Goal: Information Seeking & Learning: Learn about a topic

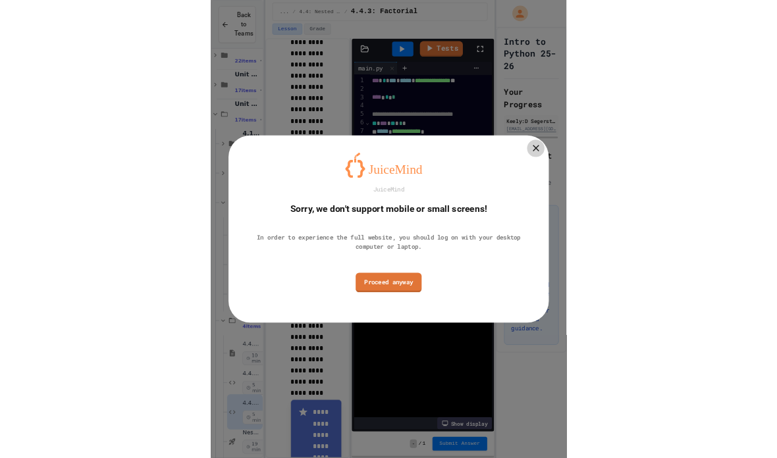
scroll to position [159, 0]
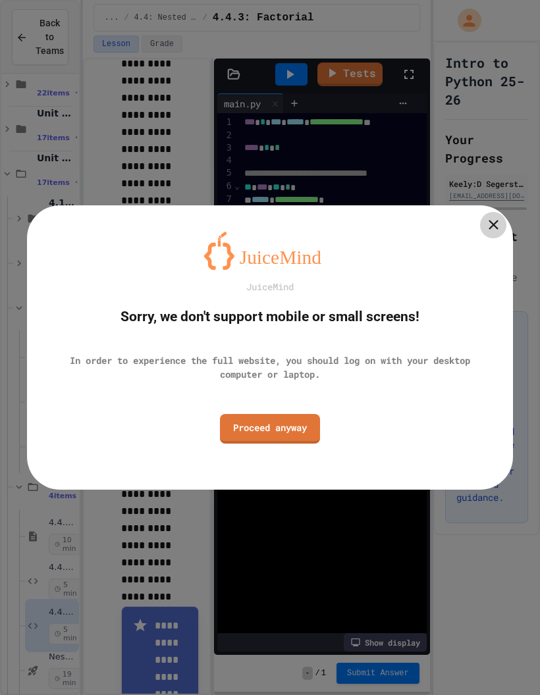
click at [495, 230] on icon at bounding box center [493, 225] width 16 height 16
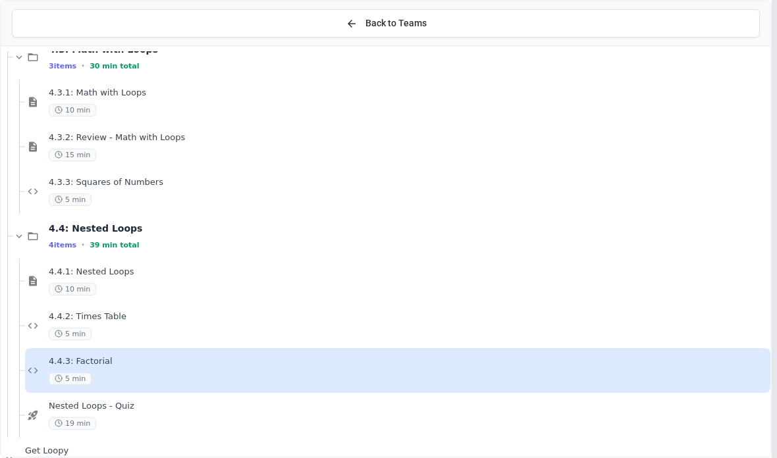
scroll to position [369, 0]
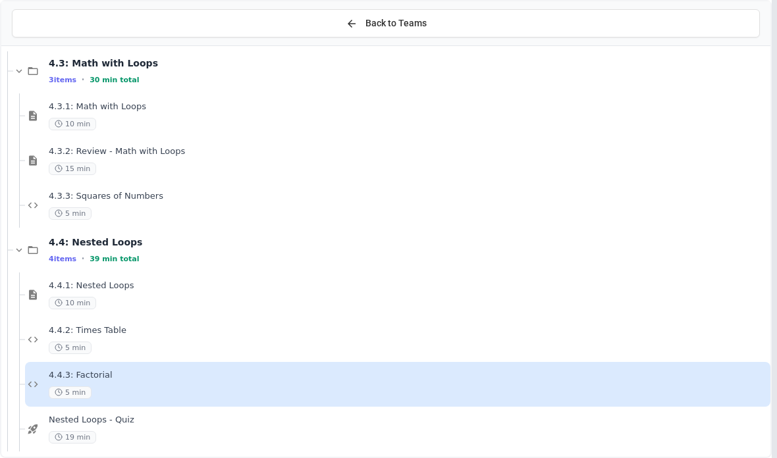
click at [144, 385] on div "4.4.3: Factorial 5 min" at bounding box center [408, 384] width 719 height 29
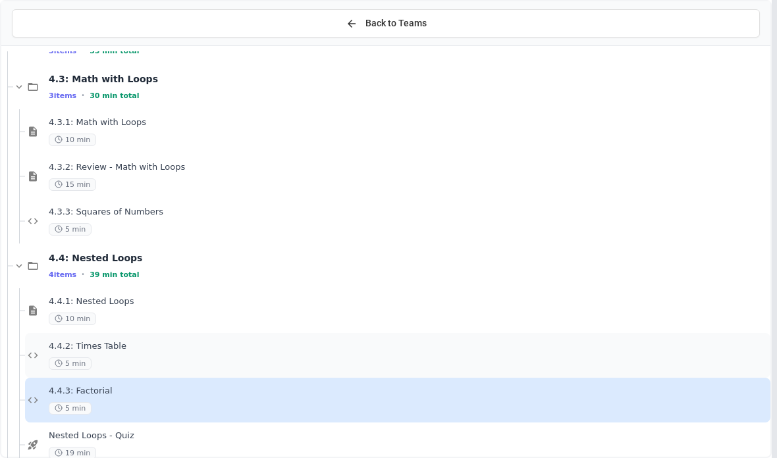
click at [97, 377] on div "4.4.2: Times Table 5 min" at bounding box center [397, 355] width 745 height 45
click at [80, 399] on div "4.4.3: Factorial 5 min" at bounding box center [408, 400] width 719 height 29
click at [84, 398] on div "4.4.3: Factorial 5 min" at bounding box center [408, 400] width 719 height 29
click at [84, 397] on div "4.4.3: Factorial 5 min" at bounding box center [408, 400] width 719 height 29
click at [69, 404] on span "5 min" at bounding box center [70, 408] width 43 height 13
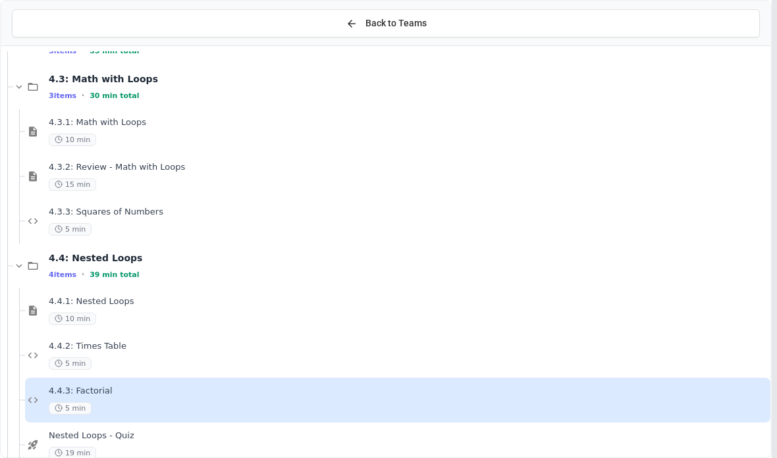
click at [76, 395] on span "4.4.3: Factorial" at bounding box center [408, 391] width 719 height 11
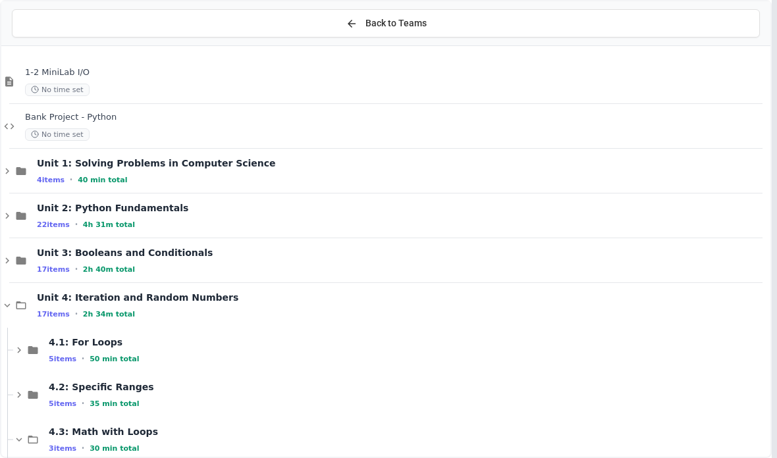
scroll to position [-13, 0]
click at [439, 24] on button "Back to Teams" at bounding box center [386, 23] width 748 height 28
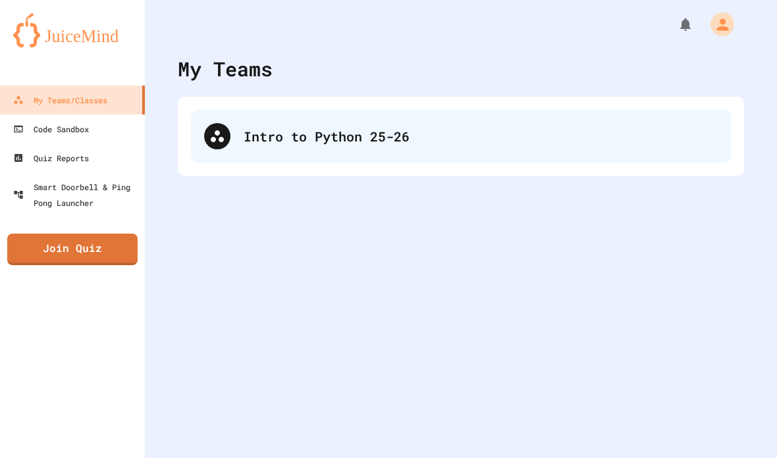
click at [255, 142] on div "Intro to Python 25-26" at bounding box center [481, 136] width 474 height 20
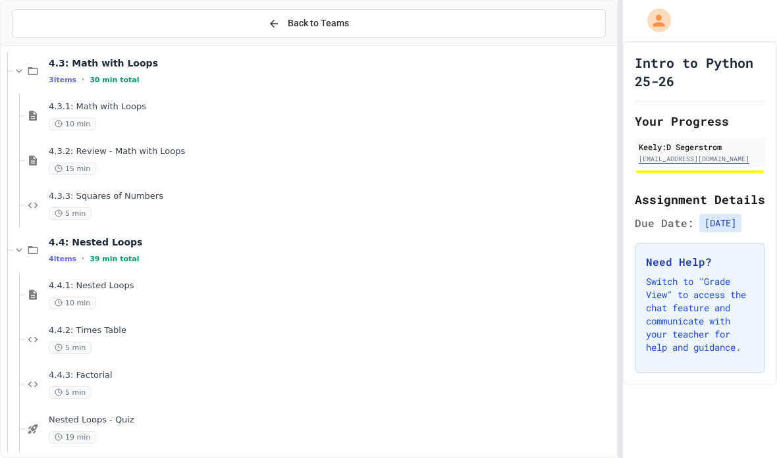
scroll to position [369, 0]
click at [70, 384] on div "4.4.3: Factorial 5 min" at bounding box center [331, 384] width 565 height 29
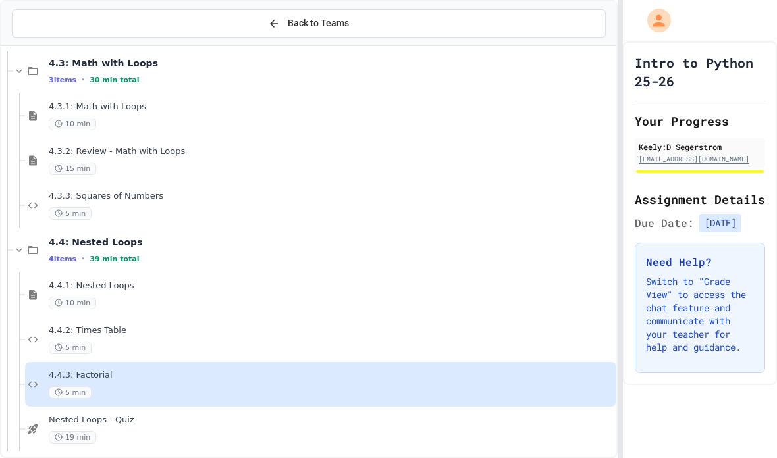
scroll to position [353, 0]
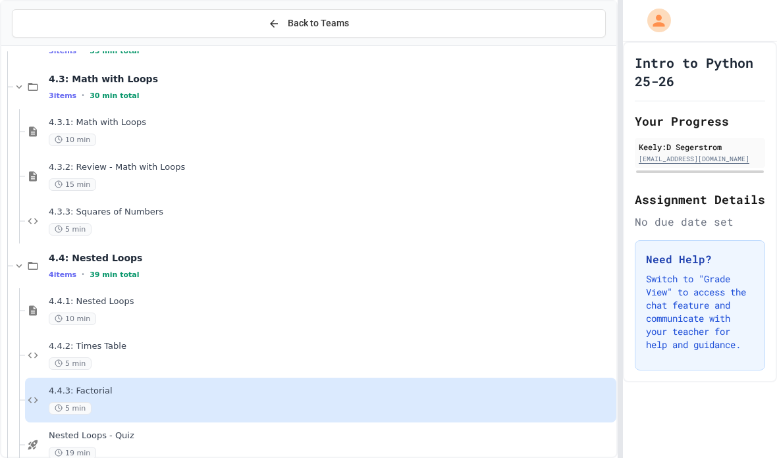
click at [95, 397] on div "4.4.3: Factorial 5 min" at bounding box center [331, 400] width 565 height 29
click at [121, 412] on div "5 min" at bounding box center [331, 408] width 565 height 13
click at [121, 411] on div "5 min" at bounding box center [331, 408] width 565 height 13
click at [205, 412] on div "5 min" at bounding box center [331, 408] width 565 height 13
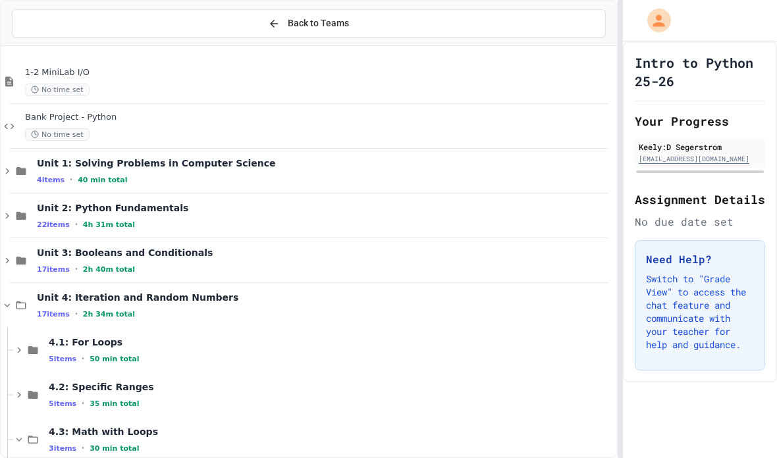
scroll to position [-30, 0]
click at [297, 14] on button "Back to Teams" at bounding box center [309, 23] width 594 height 28
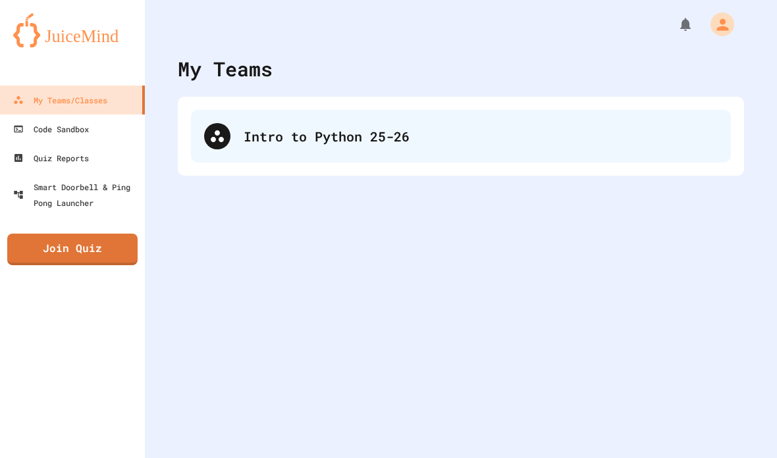
click at [333, 146] on div "Intro to Python 25-26" at bounding box center [481, 136] width 474 height 20
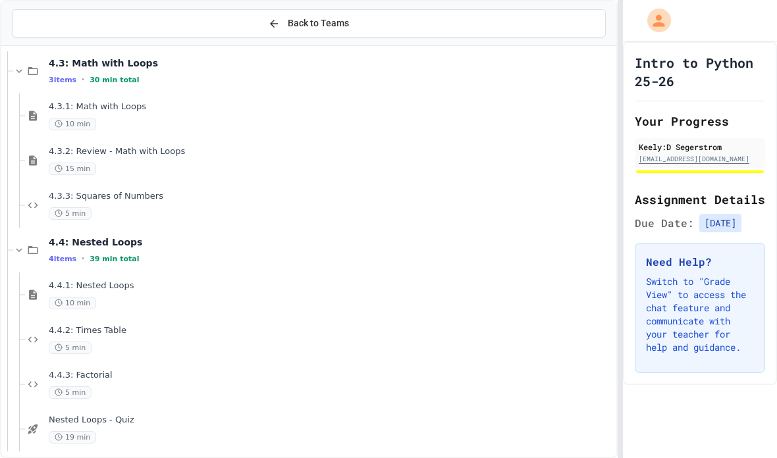
scroll to position [369, 0]
click at [82, 384] on div "4.4.3: Factorial 5 min" at bounding box center [331, 384] width 565 height 29
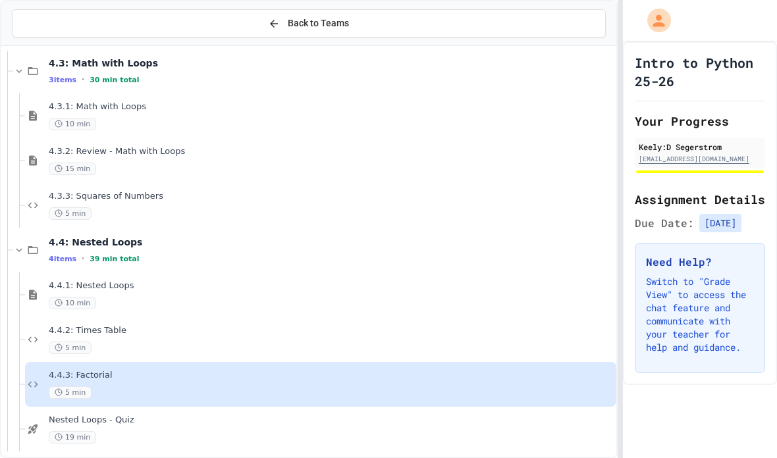
scroll to position [353, 0]
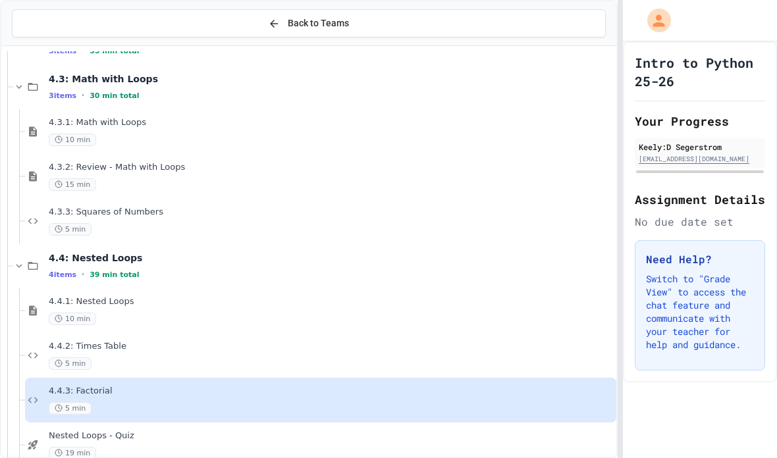
click at [53, 404] on span "5 min" at bounding box center [70, 408] width 43 height 13
click at [148, 418] on div "4.4.3: Factorial 5 min" at bounding box center [320, 400] width 591 height 45
click at [139, 407] on div "5 min" at bounding box center [331, 408] width 565 height 13
click at [122, 401] on div "4.4.3: Factorial 5 min" at bounding box center [331, 400] width 565 height 29
click at [121, 400] on div "4.4.3: Factorial 5 min" at bounding box center [331, 400] width 565 height 29
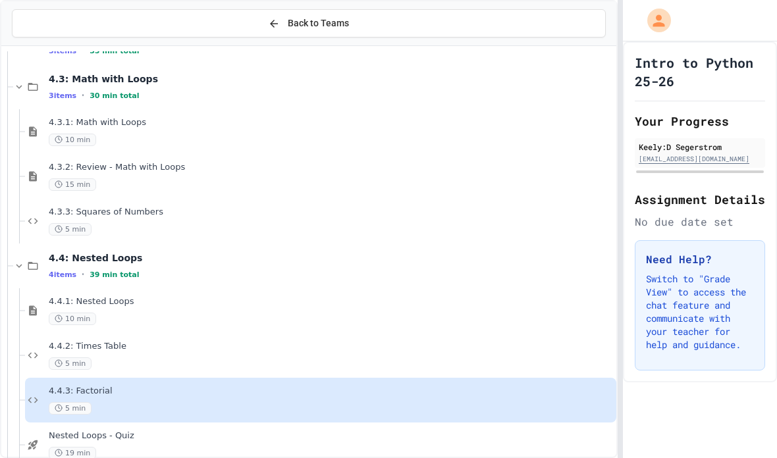
click at [76, 382] on div "4.4.3: Factorial 5 min" at bounding box center [320, 400] width 591 height 45
click at [78, 388] on span "4.4.3: Factorial" at bounding box center [331, 391] width 565 height 11
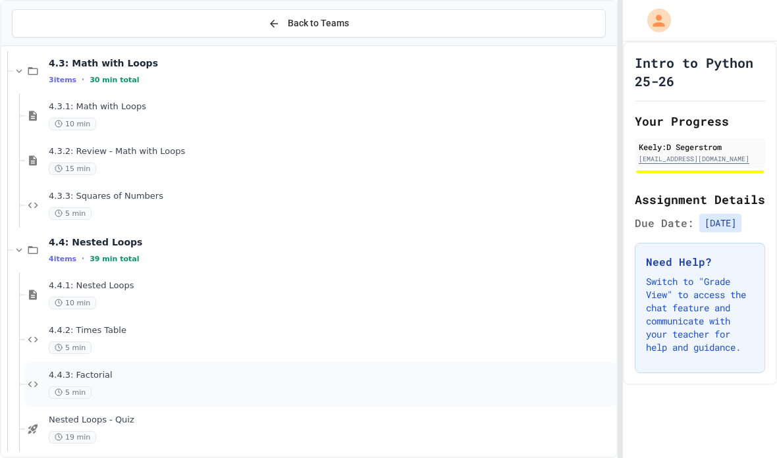
click at [68, 373] on span "4.4.3: Factorial" at bounding box center [331, 375] width 565 height 11
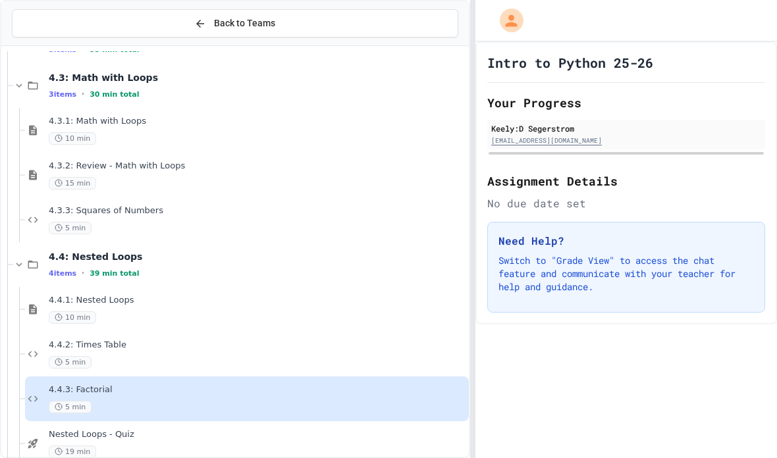
scroll to position [356, 0]
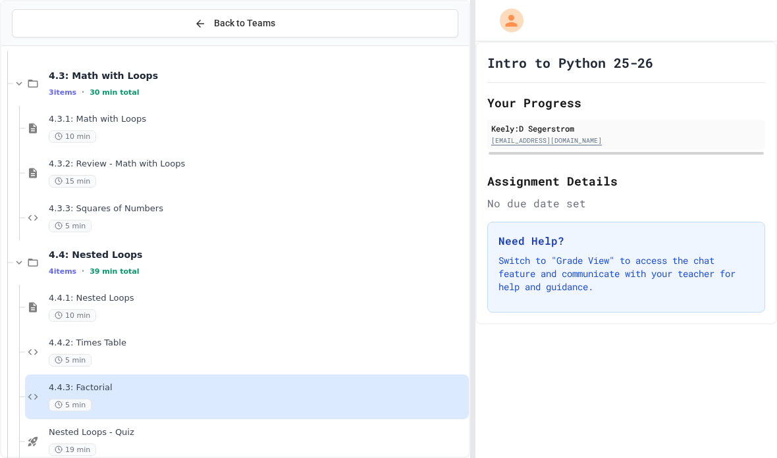
click at [45, 387] on div "4.4.3: Factorial 5 min" at bounding box center [247, 397] width 444 height 45
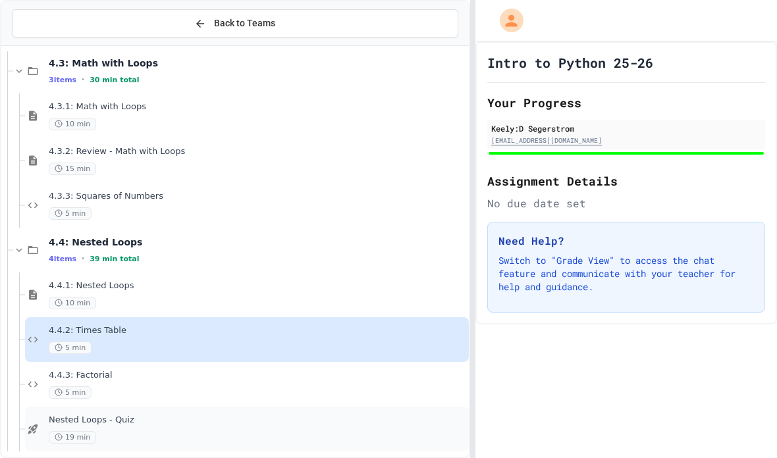
click at [144, 429] on div "Nested Loops - Quiz 19 min" at bounding box center [257, 429] width 417 height 29
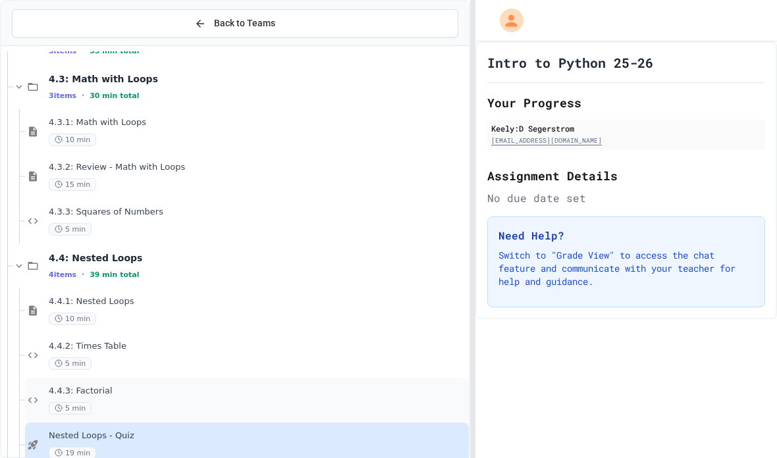
click at [103, 397] on div "4.4.3: Factorial 5 min" at bounding box center [257, 400] width 417 height 29
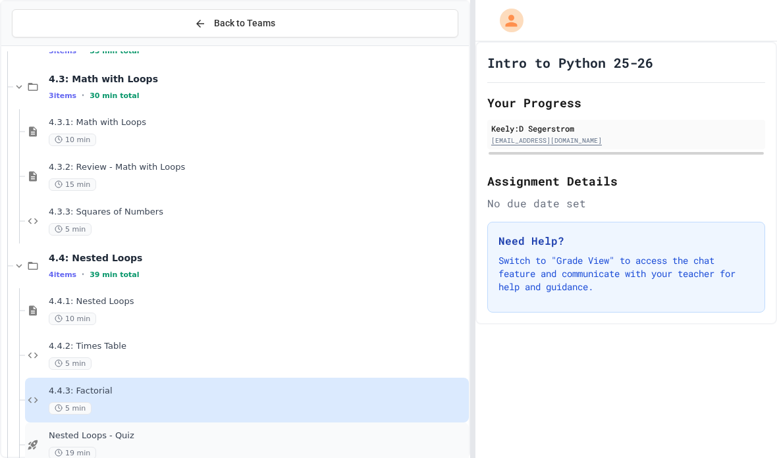
click at [126, 425] on div "Nested Loops - Quiz 19 min" at bounding box center [247, 445] width 444 height 45
click at [99, 397] on div "4.4.3: Factorial 5 min" at bounding box center [257, 400] width 417 height 29
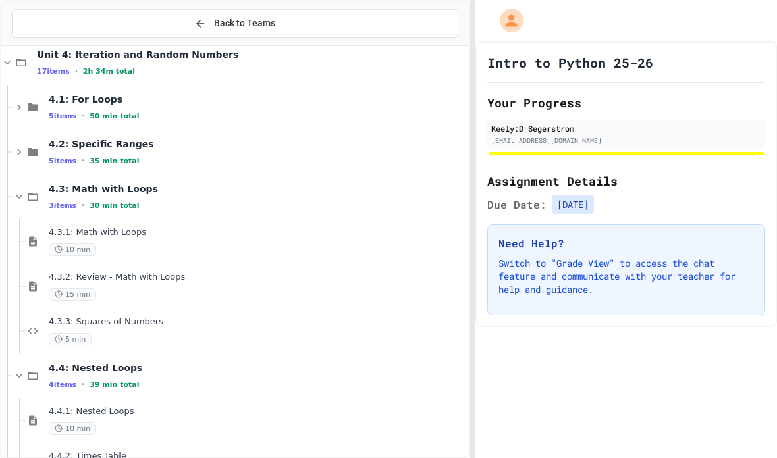
scroll to position [242, 0]
click at [124, 289] on div "15 min" at bounding box center [257, 295] width 417 height 13
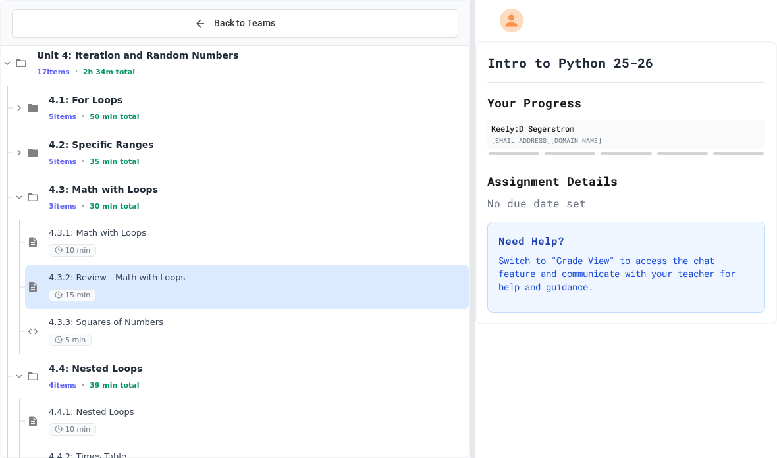
click at [80, 289] on span "15 min" at bounding box center [72, 295] width 47 height 13
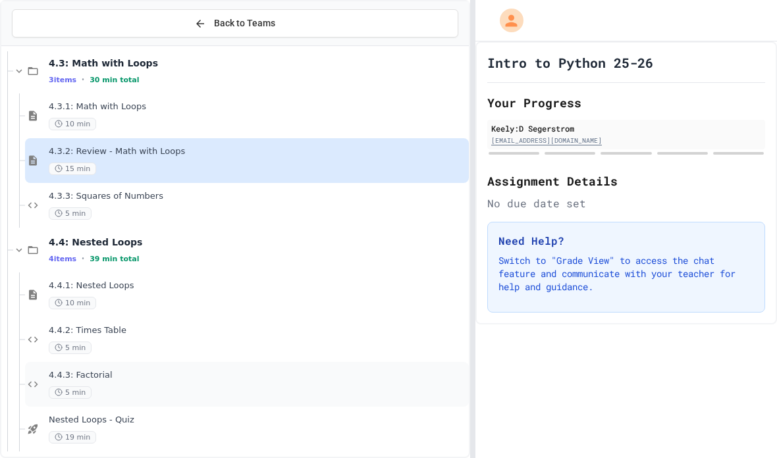
click at [87, 387] on span "5 min" at bounding box center [70, 393] width 43 height 13
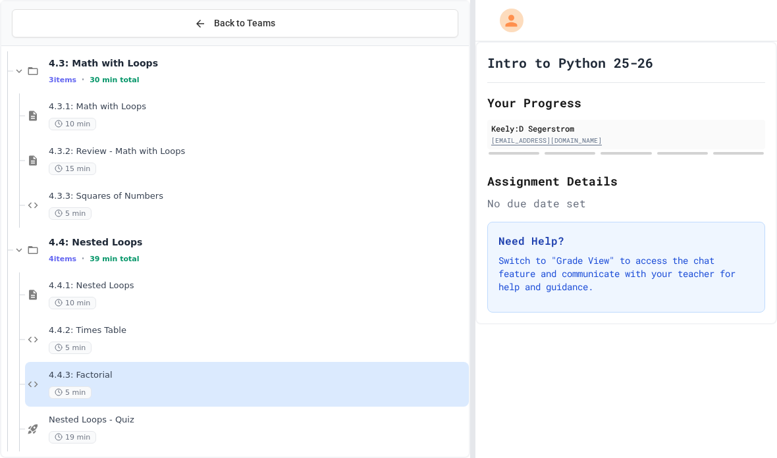
scroll to position [353, 0]
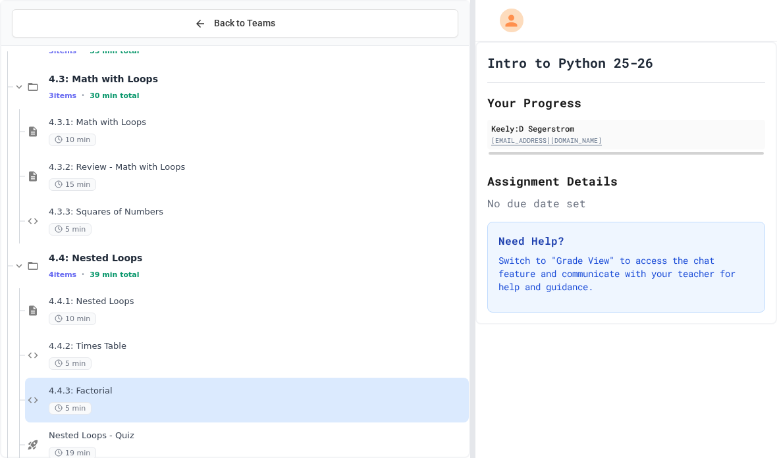
click at [84, 386] on span "4.4.3: Factorial" at bounding box center [257, 391] width 417 height 11
click at [68, 402] on span "5 min" at bounding box center [70, 408] width 43 height 13
click at [71, 402] on span "5 min" at bounding box center [70, 408] width 43 height 13
click at [74, 394] on div "4.4.3: Factorial 5 min" at bounding box center [247, 400] width 444 height 45
click at [215, 431] on span "Nested Loops - Quiz" at bounding box center [257, 436] width 417 height 11
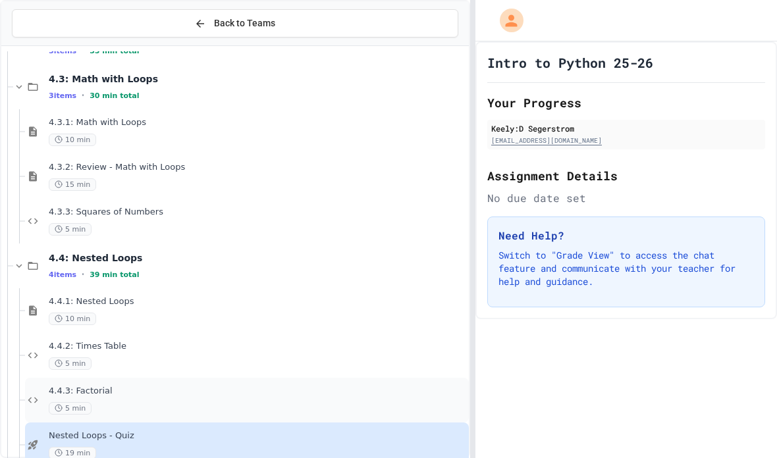
click at [156, 391] on div "4.4.3: Factorial 5 min" at bounding box center [247, 400] width 444 height 45
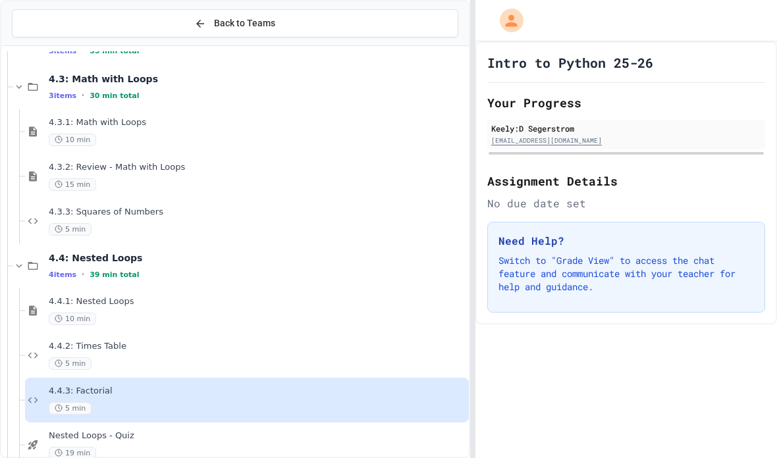
click at [184, 396] on div "4.4.3: Factorial 5 min" at bounding box center [247, 400] width 444 height 45
click at [92, 402] on div "5 min" at bounding box center [257, 408] width 417 height 13
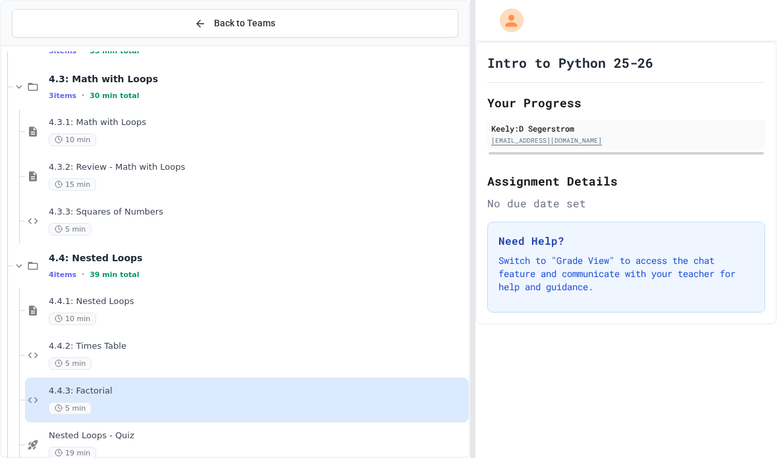
click at [92, 402] on div "5 min" at bounding box center [257, 408] width 417 height 13
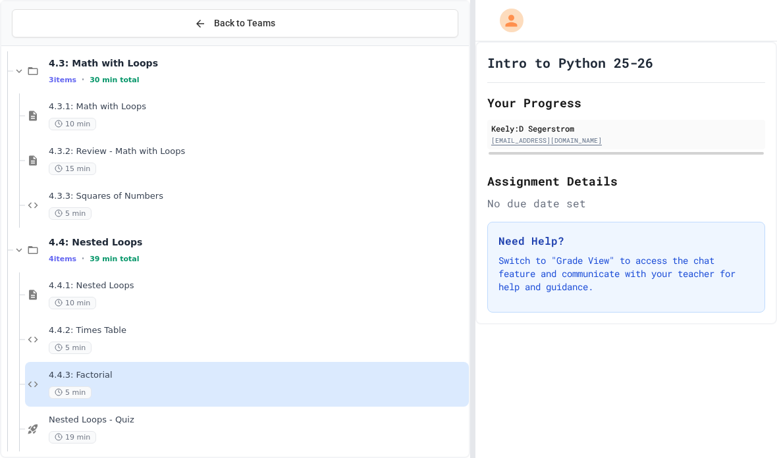
click at [99, 389] on div "5 min" at bounding box center [257, 393] width 417 height 13
click at [133, 391] on div "5 min" at bounding box center [257, 393] width 417 height 13
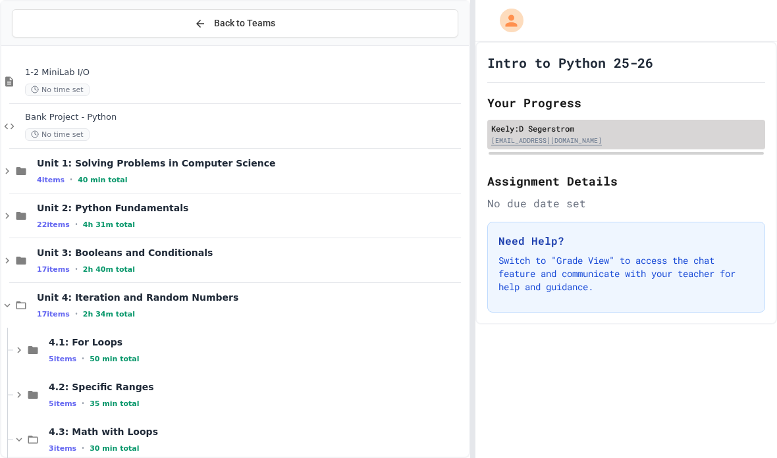
click at [644, 140] on div "[EMAIL_ADDRESS][DOMAIN_NAME]" at bounding box center [626, 140] width 270 height 11
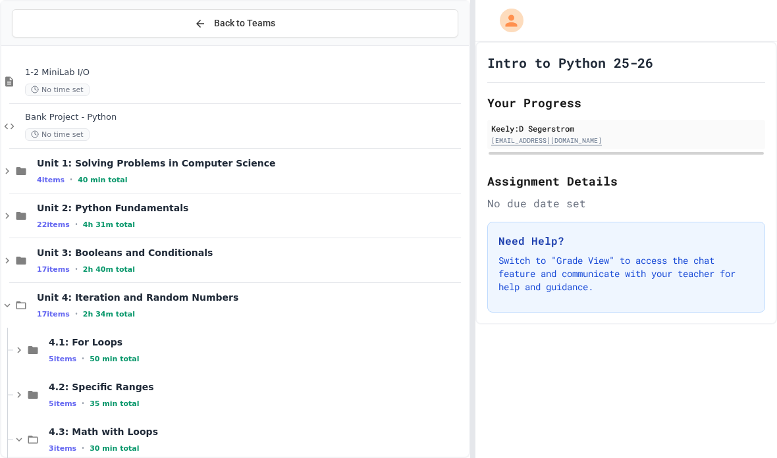
click at [583, 108] on h2 "Your Progress" at bounding box center [626, 103] width 278 height 18
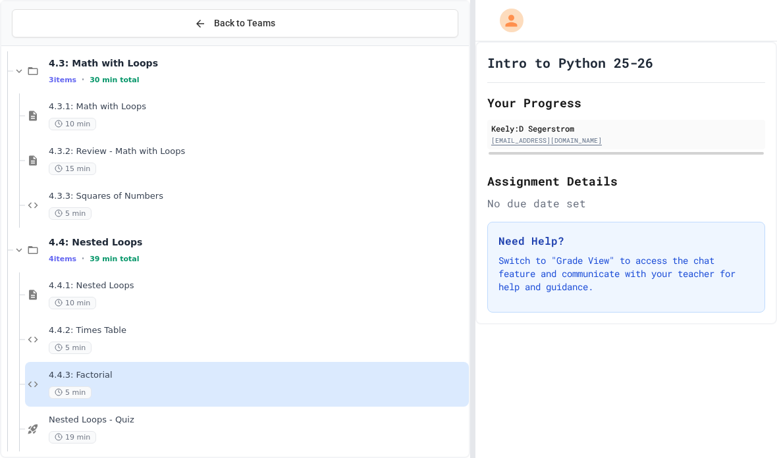
click at [267, 391] on div "5 min" at bounding box center [257, 393] width 417 height 13
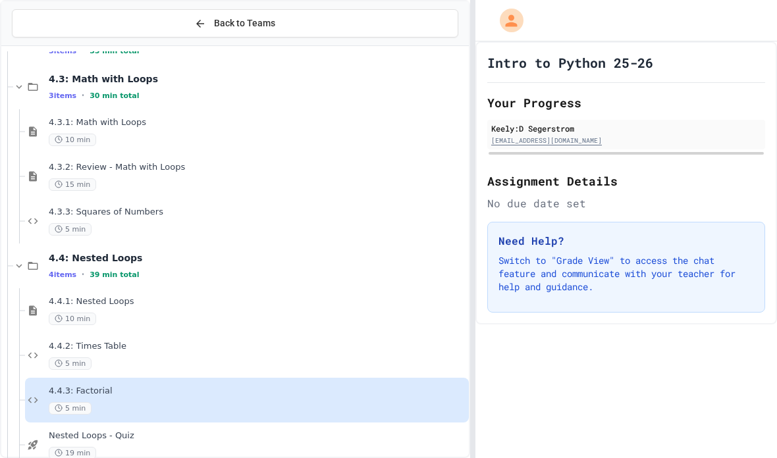
click at [284, 26] on button "Back to Teams" at bounding box center [235, 23] width 446 height 28
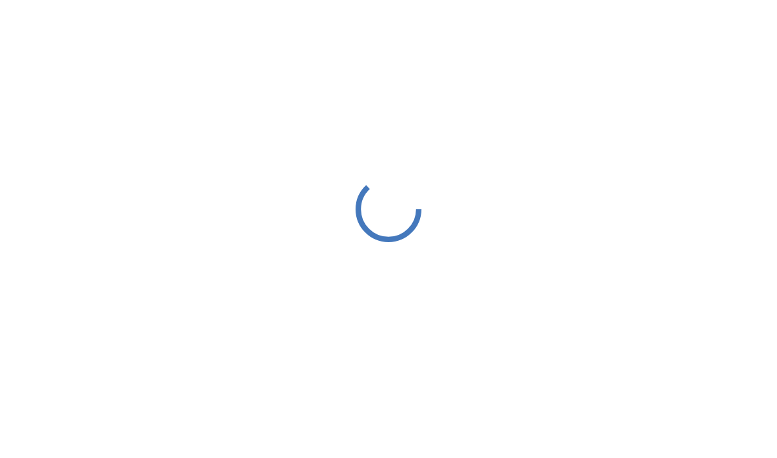
scroll to position [13, 0]
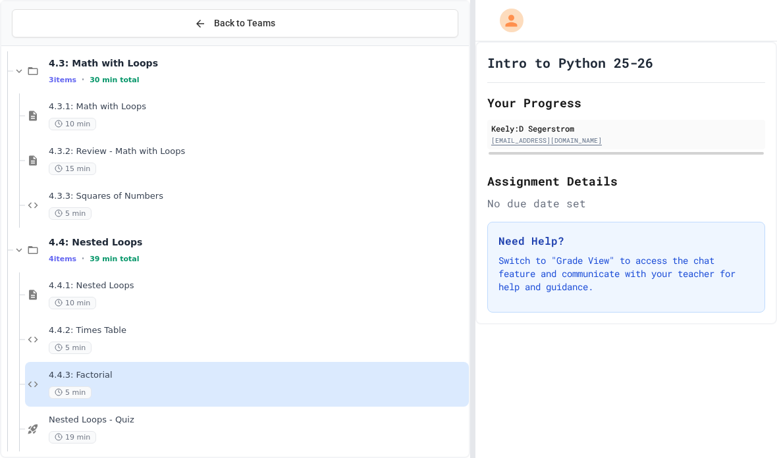
click at [57, 370] on span "4.4.3: Factorial" at bounding box center [257, 375] width 417 height 11
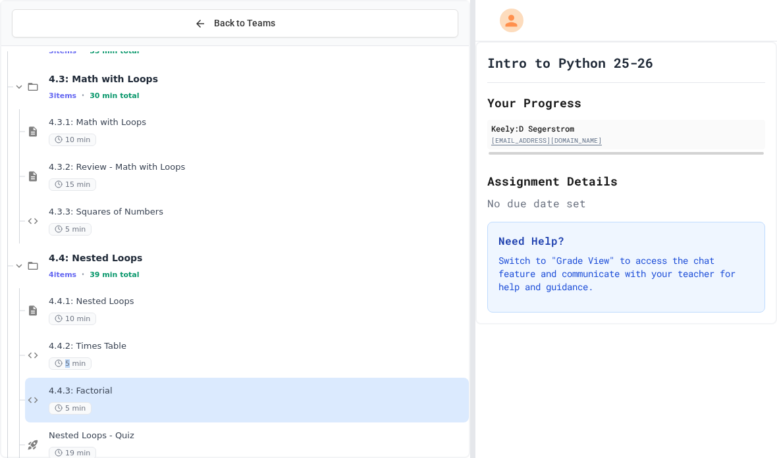
click at [124, 402] on div "5 min" at bounding box center [257, 408] width 417 height 13
click at [138, 388] on div "4.4.3: Factorial 5 min" at bounding box center [257, 400] width 417 height 29
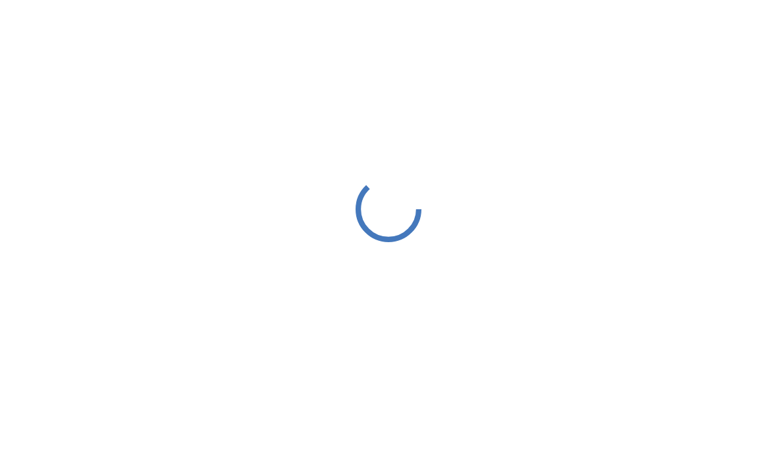
scroll to position [13, 0]
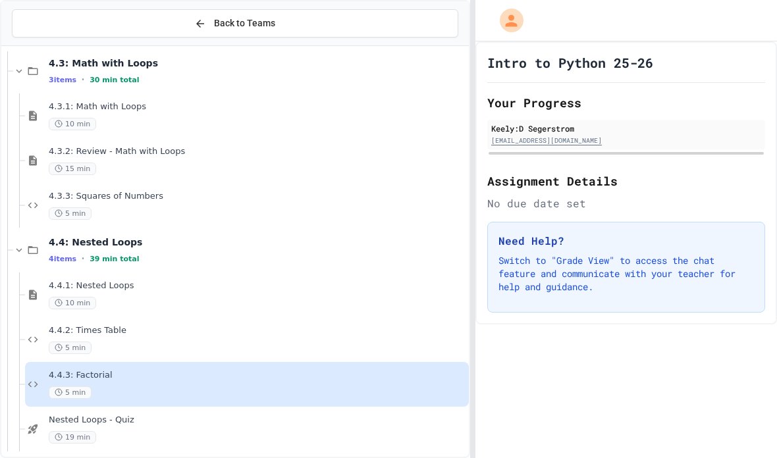
click at [63, 370] on div "4.4.3: Factorial 5 min" at bounding box center [257, 384] width 417 height 29
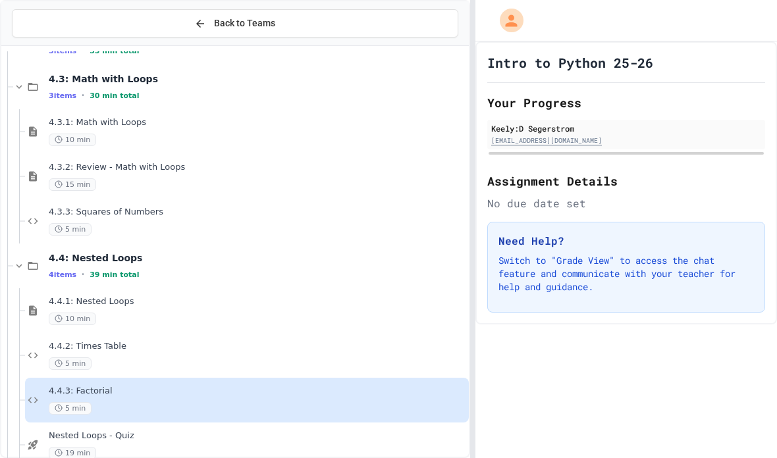
click at [78, 378] on div "4.4.3: Factorial 5 min" at bounding box center [247, 400] width 444 height 45
